Goal: Information Seeking & Learning: Learn about a topic

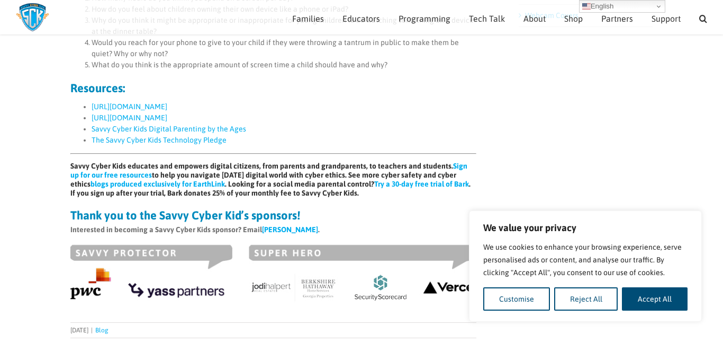
scroll to position [720, 0]
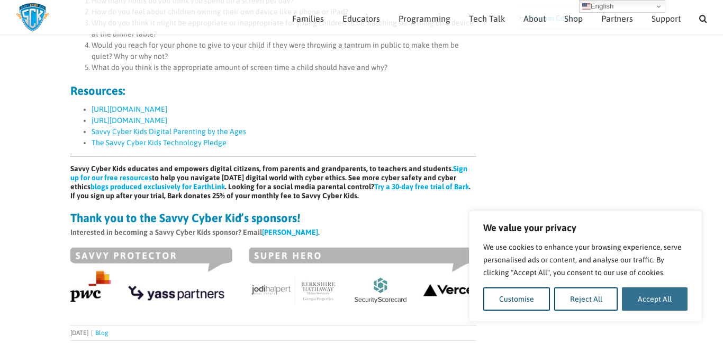
click at [677, 301] on button "Accept All" at bounding box center [655, 298] width 66 height 23
checkbox input "true"
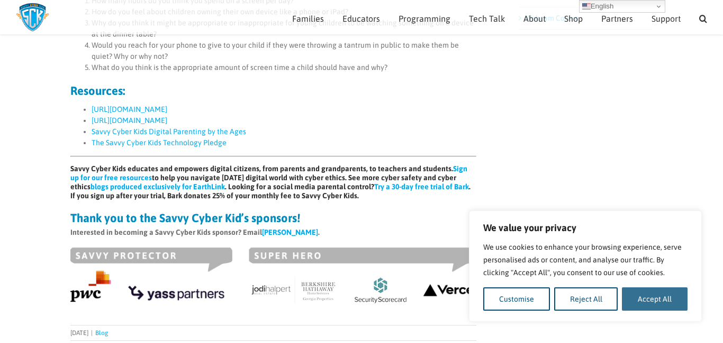
checkbox input "true"
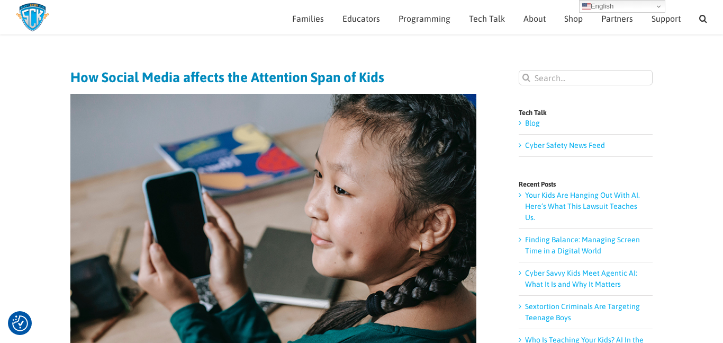
scroll to position [28, 0]
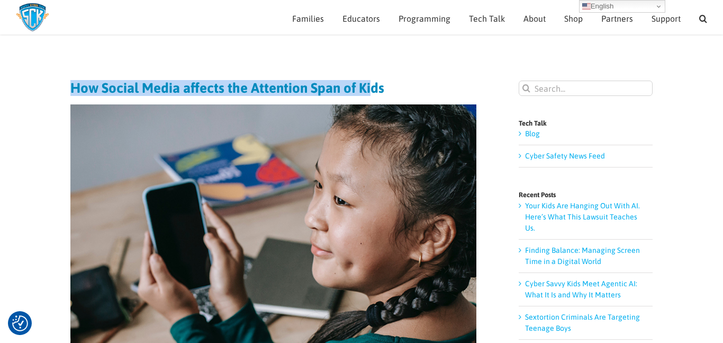
drag, startPoint x: 70, startPoint y: 88, endPoint x: 372, endPoint y: 63, distance: 302.9
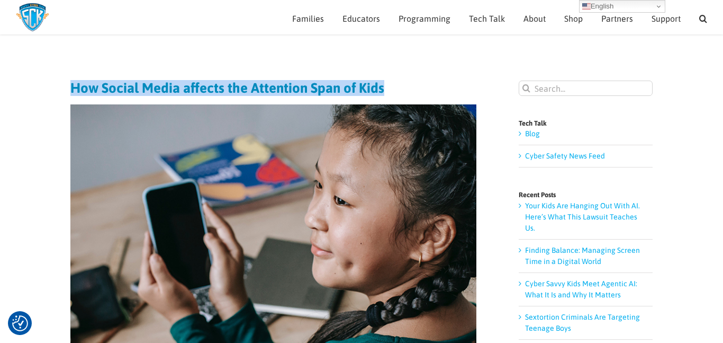
drag, startPoint x: 74, startPoint y: 86, endPoint x: 383, endPoint y: 66, distance: 310.5
copy h1 "How Social Media affects the Attention Span of Kids"
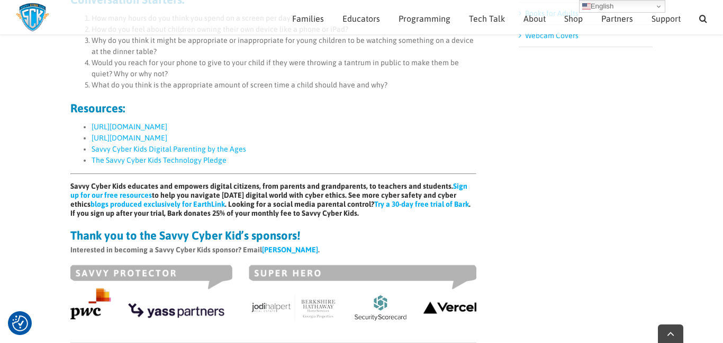
scroll to position [704, 0]
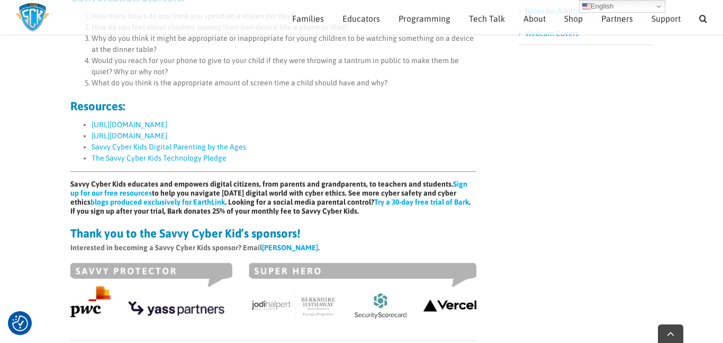
click at [167, 133] on link "[URL][DOMAIN_NAME]" at bounding box center [130, 135] width 76 height 8
